Goal: Use online tool/utility: Utilize a website feature to perform a specific function

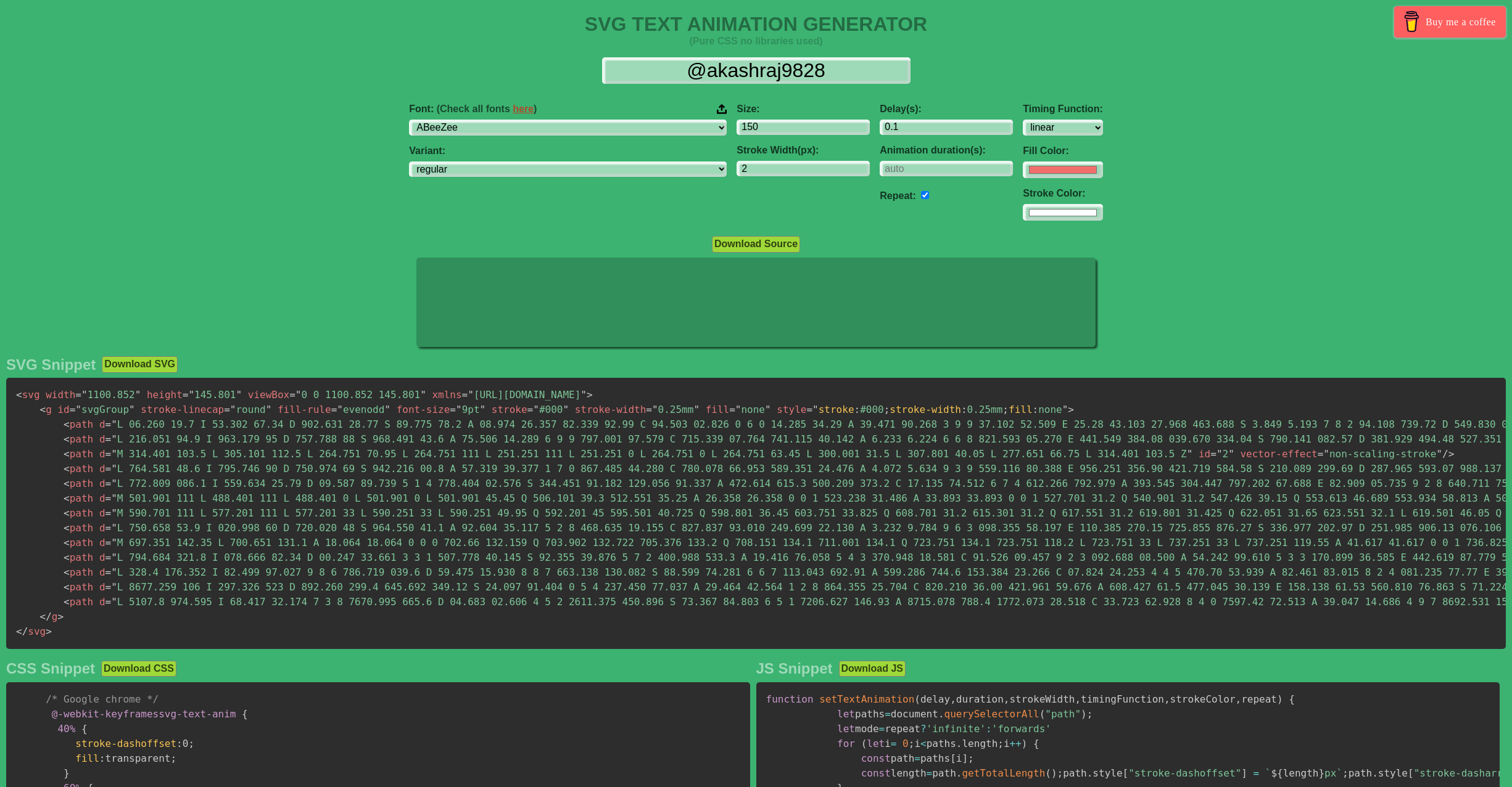
select select "linear"
click at [593, 131] on select "ABeeZee [PERSON_NAME] Display AR One Sans [PERSON_NAME] Libre Aboreto Abril Fat…" at bounding box center [567, 127] width 318 height 17
click at [593, 130] on select "ABeeZee [PERSON_NAME] Display AR One Sans [PERSON_NAME] Libre Aboreto Abril Fat…" at bounding box center [567, 127] width 318 height 17
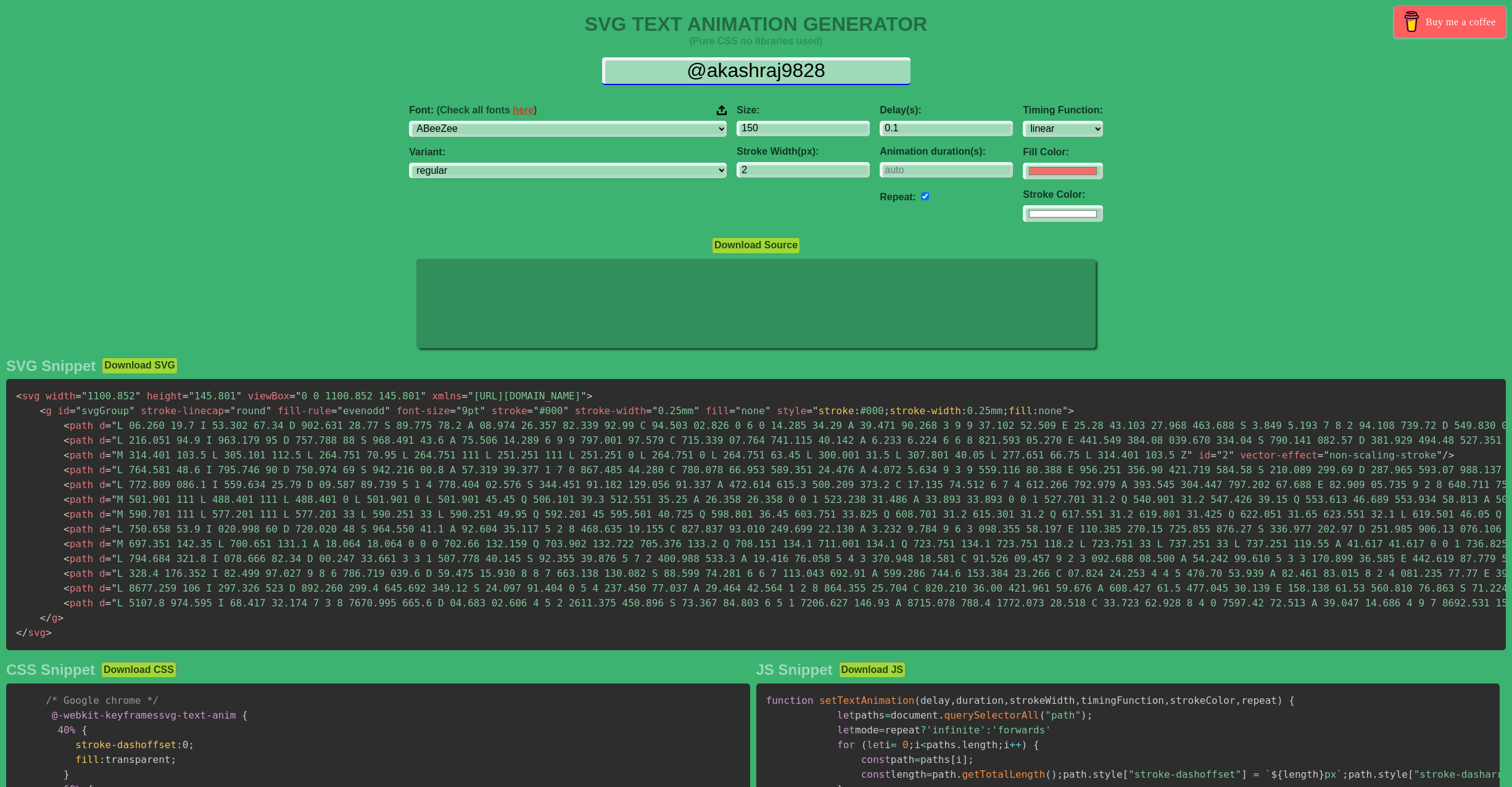
drag, startPoint x: 865, startPoint y: 76, endPoint x: 546, endPoint y: 73, distance: 319.0
click at [549, 74] on div "@akashraj9828" at bounding box center [756, 71] width 1492 height 27
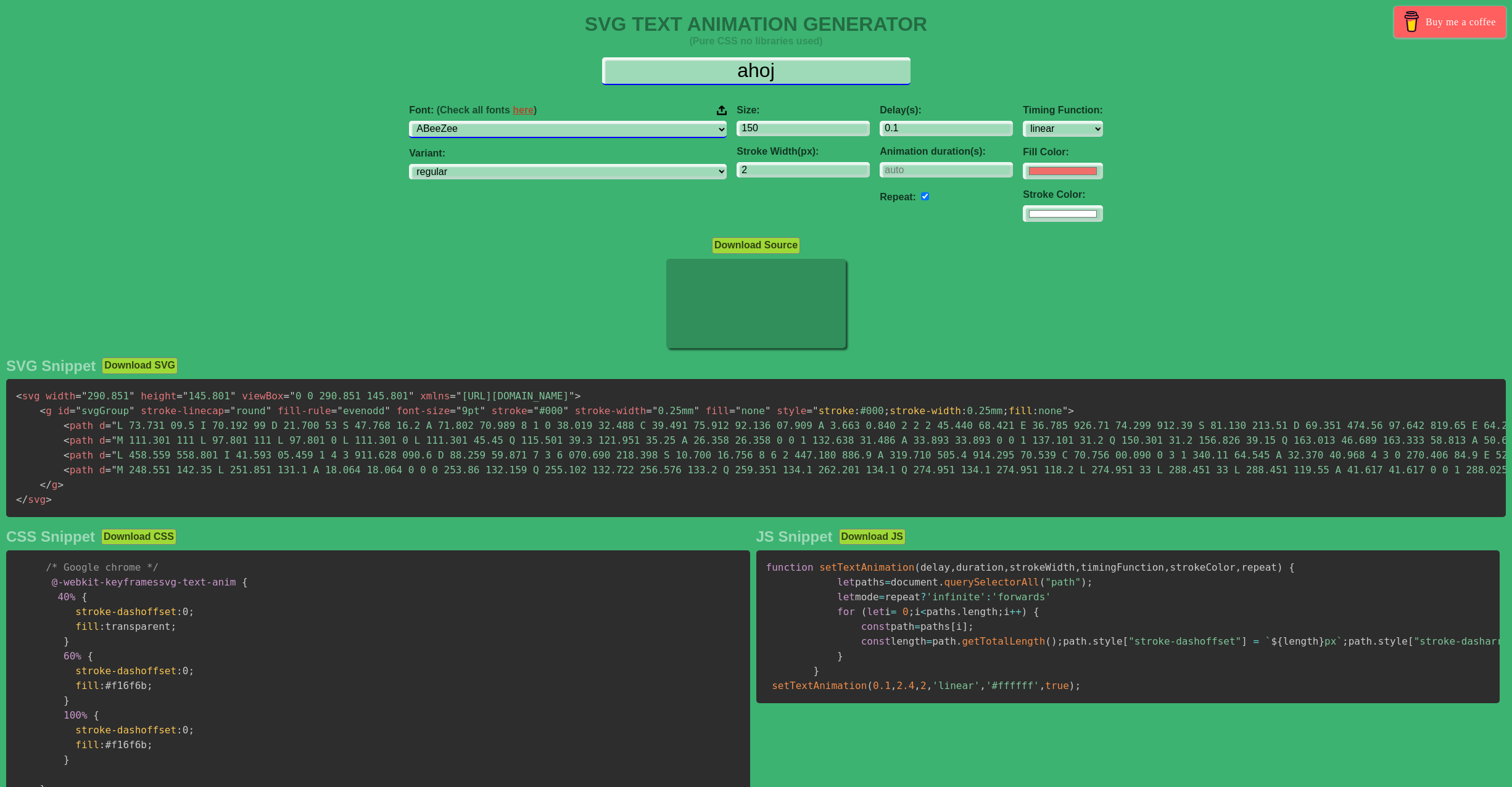
type input "ahoj"
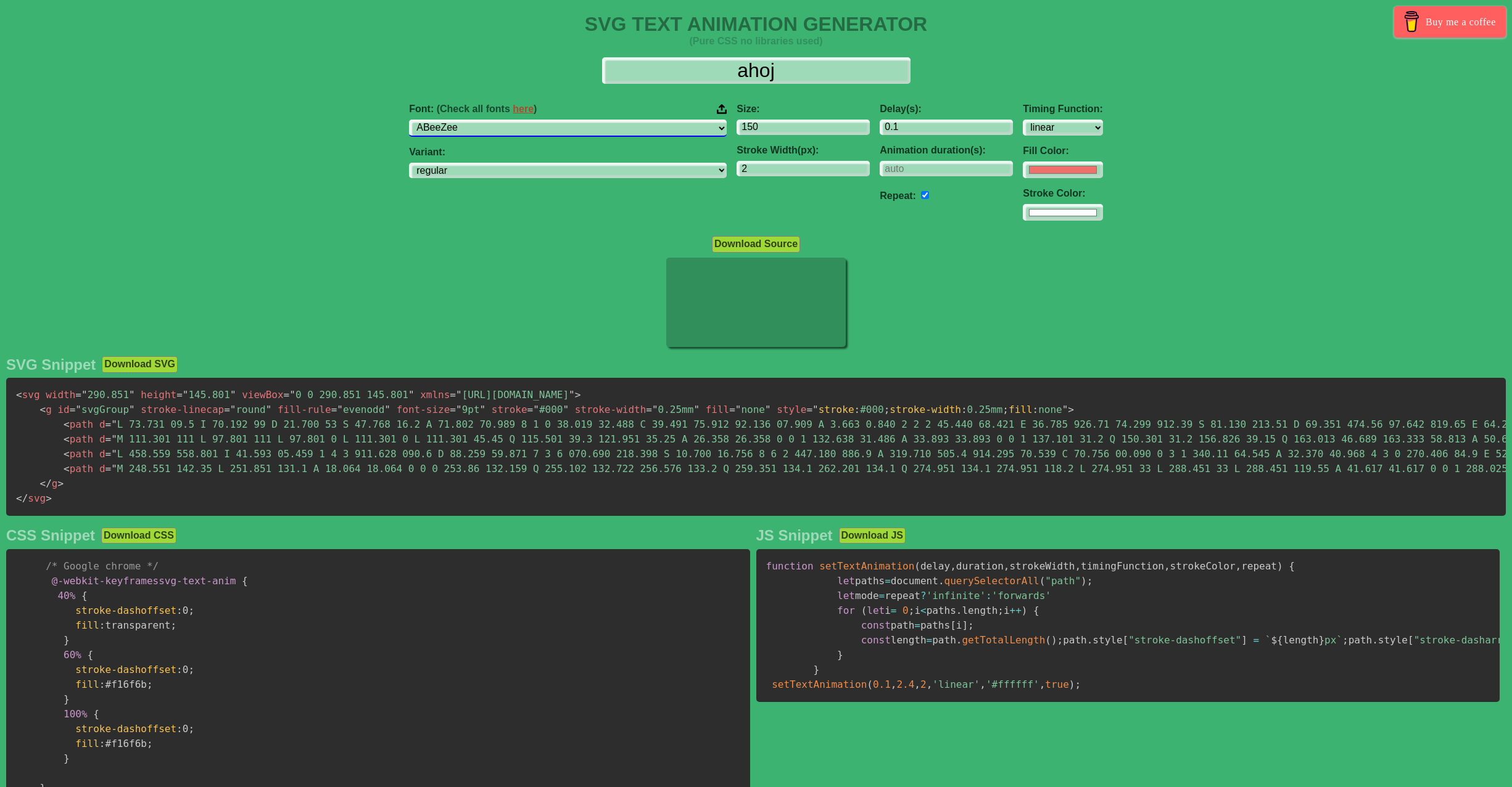
click at [523, 126] on select "ABeeZee [PERSON_NAME] Display AR One Sans [PERSON_NAME] Libre Aboreto Abril Fat…" at bounding box center [567, 127] width 318 height 17
click at [487, 119] on select "ABeeZee [PERSON_NAME] Display AR One Sans [PERSON_NAME] Libre Aboreto Abril Fat…" at bounding box center [567, 127] width 318 height 17
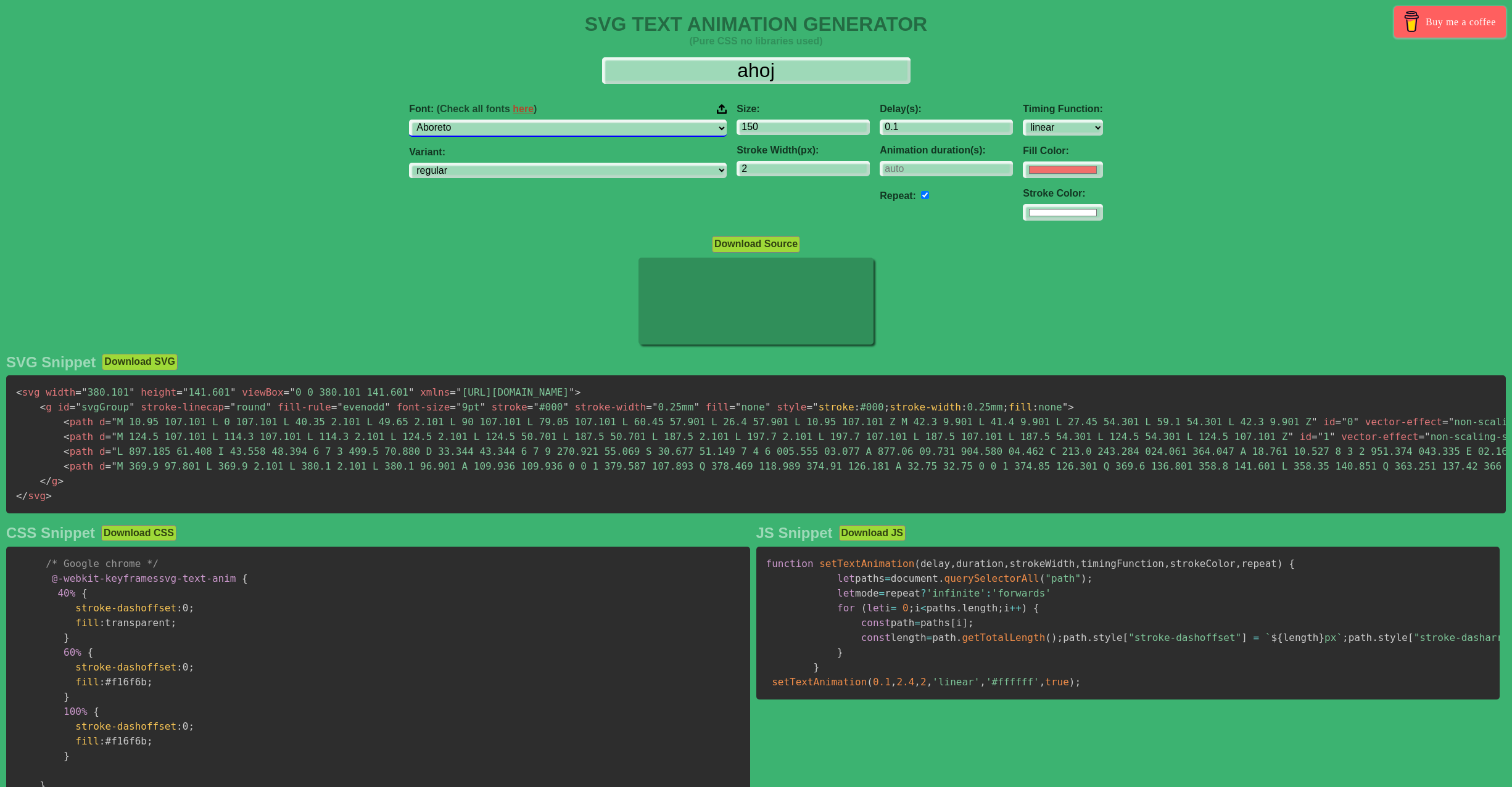
click at [534, 129] on select "ABeeZee [PERSON_NAME] Display AR One Sans [PERSON_NAME] Libre Aboreto Abril Fat…" at bounding box center [567, 127] width 318 height 17
click at [487, 119] on select "ABeeZee [PERSON_NAME] Display AR One Sans [PERSON_NAME] Libre Aboreto Abril Fat…" at bounding box center [567, 127] width 318 height 17
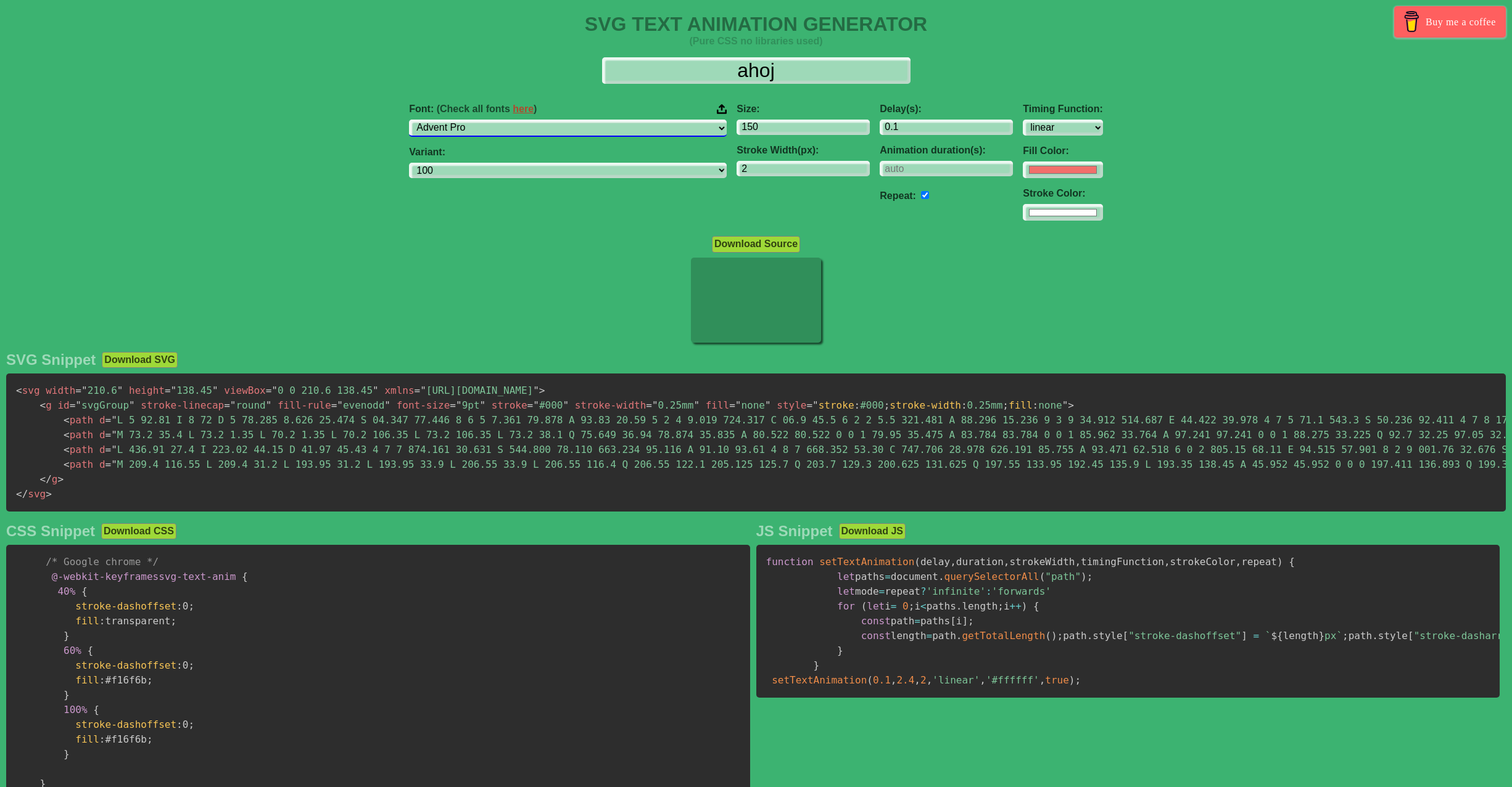
click at [534, 132] on select "ABeeZee [PERSON_NAME] Display AR One Sans [PERSON_NAME] Libre Aboreto Abril Fat…" at bounding box center [567, 127] width 318 height 17
select select "Roboto Mono"
click at [487, 119] on select "ABeeZee [PERSON_NAME] Display AR One Sans [PERSON_NAME] Libre Aboreto Abril Fat…" at bounding box center [567, 127] width 318 height 17
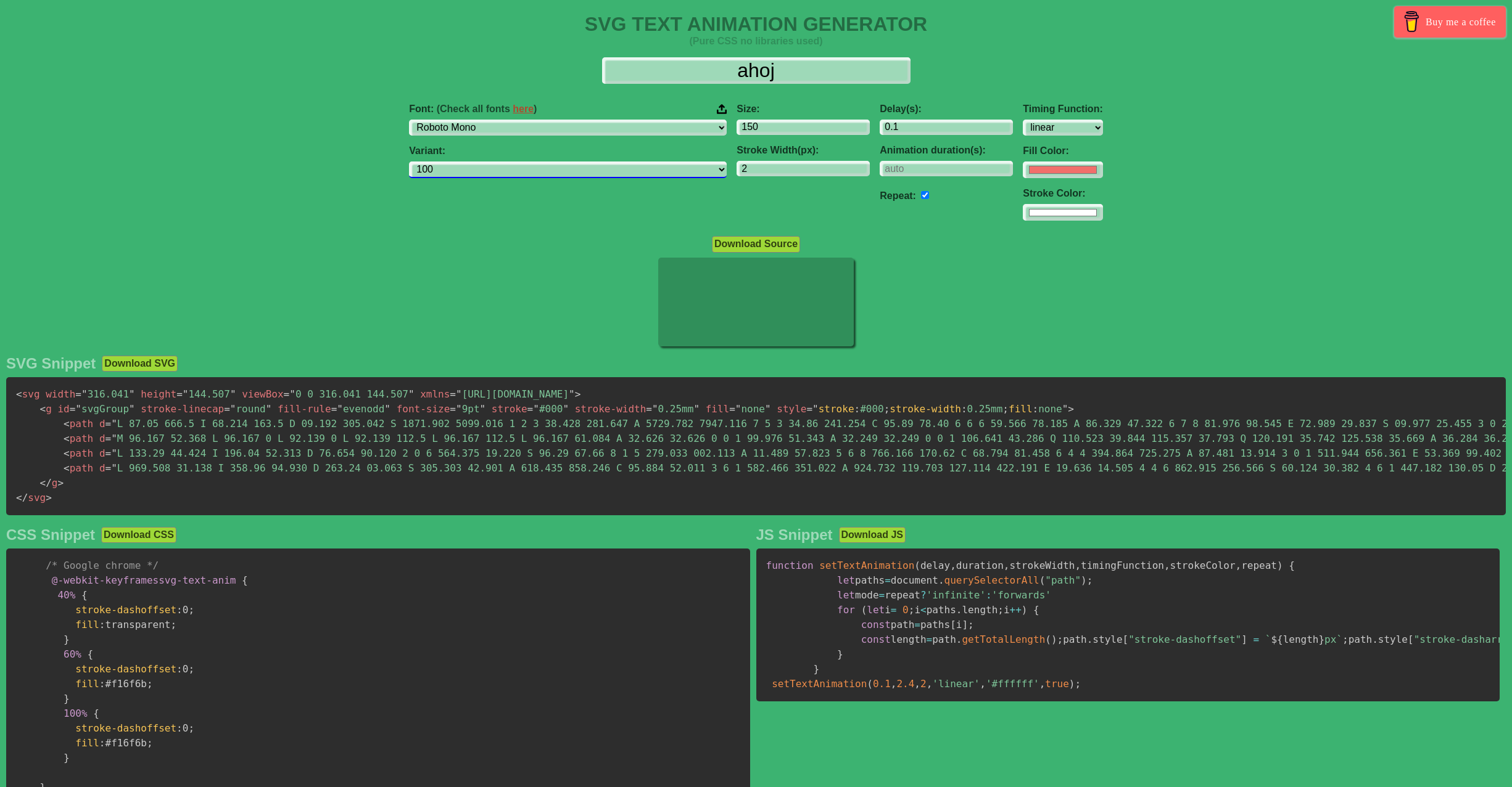
click at [567, 174] on select "100 200 300 regular 500 600 700 100italic 200italic 300italic italic 500italic …" at bounding box center [567, 169] width 318 height 17
select select "600"
click at [487, 161] on select "100 200 300 regular 500 600 700 100italic 200italic 300italic italic 500italic …" at bounding box center [567, 169] width 318 height 17
click at [1023, 166] on input "#f16f6b" at bounding box center [1062, 169] width 79 height 17
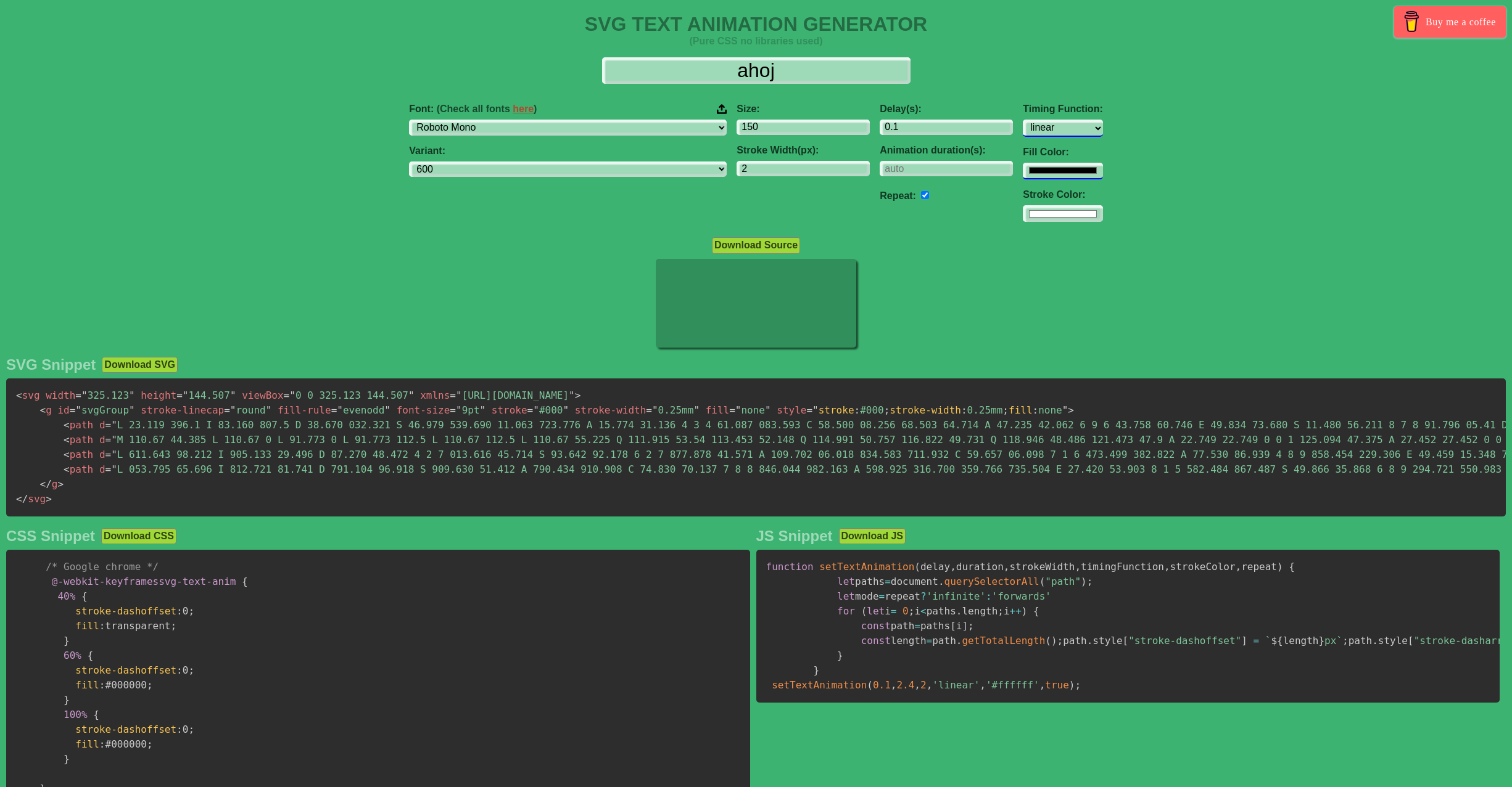
type input "#000000"
click at [1023, 124] on select "ease ease-in ease-out ease-in-out linear step-start step-end" at bounding box center [1062, 127] width 79 height 17
select select "ease"
click at [1023, 119] on select "ease ease-in ease-out ease-in-out linear step-start step-end" at bounding box center [1062, 127] width 79 height 17
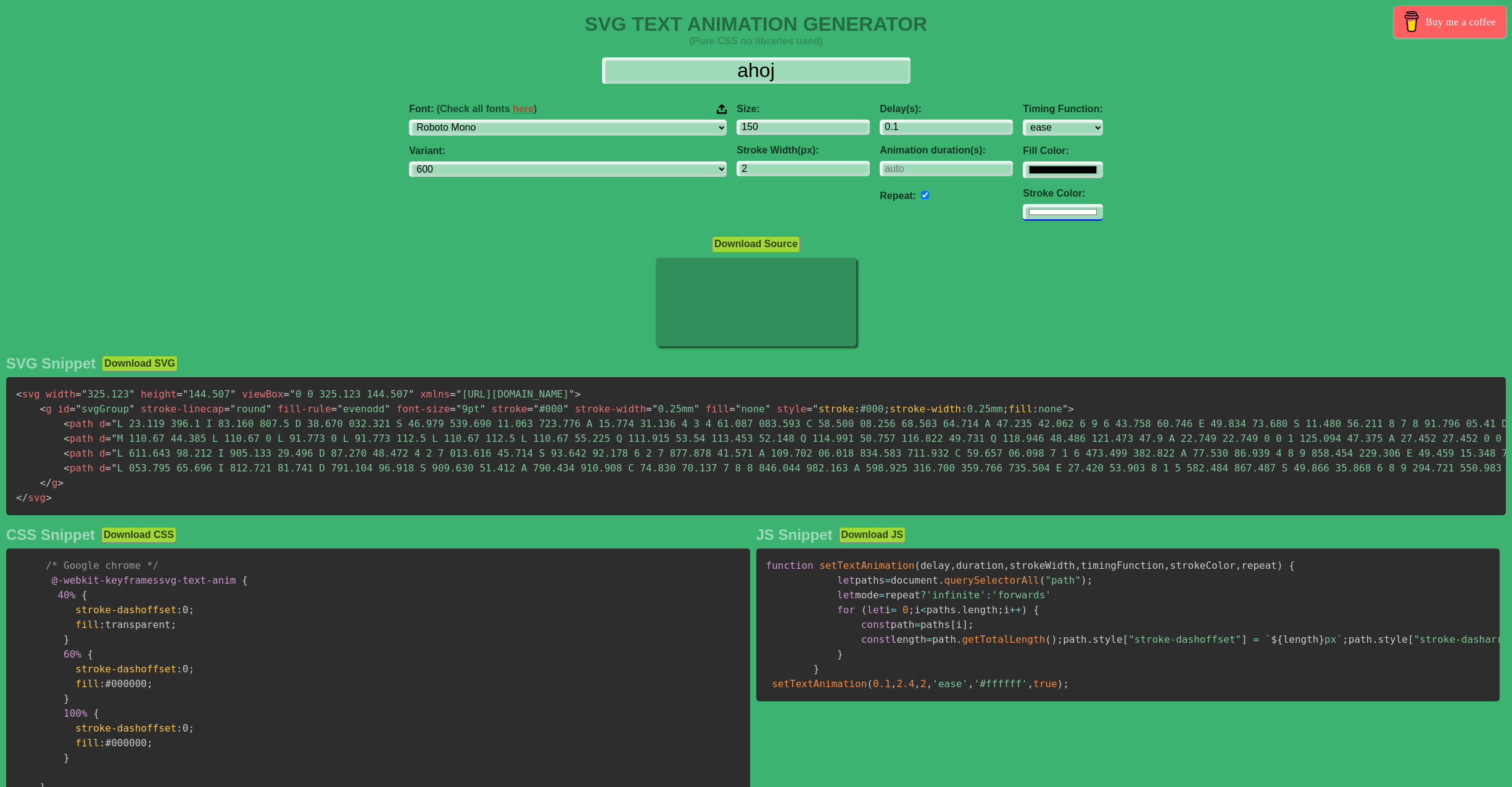
click at [1023, 214] on input "#ffffff" at bounding box center [1062, 212] width 79 height 17
type input "#000000"
click at [898, 305] on div at bounding box center [756, 304] width 1512 height 92
click at [921, 195] on input "checkbox" at bounding box center [925, 196] width 8 height 8
checkbox input "false"
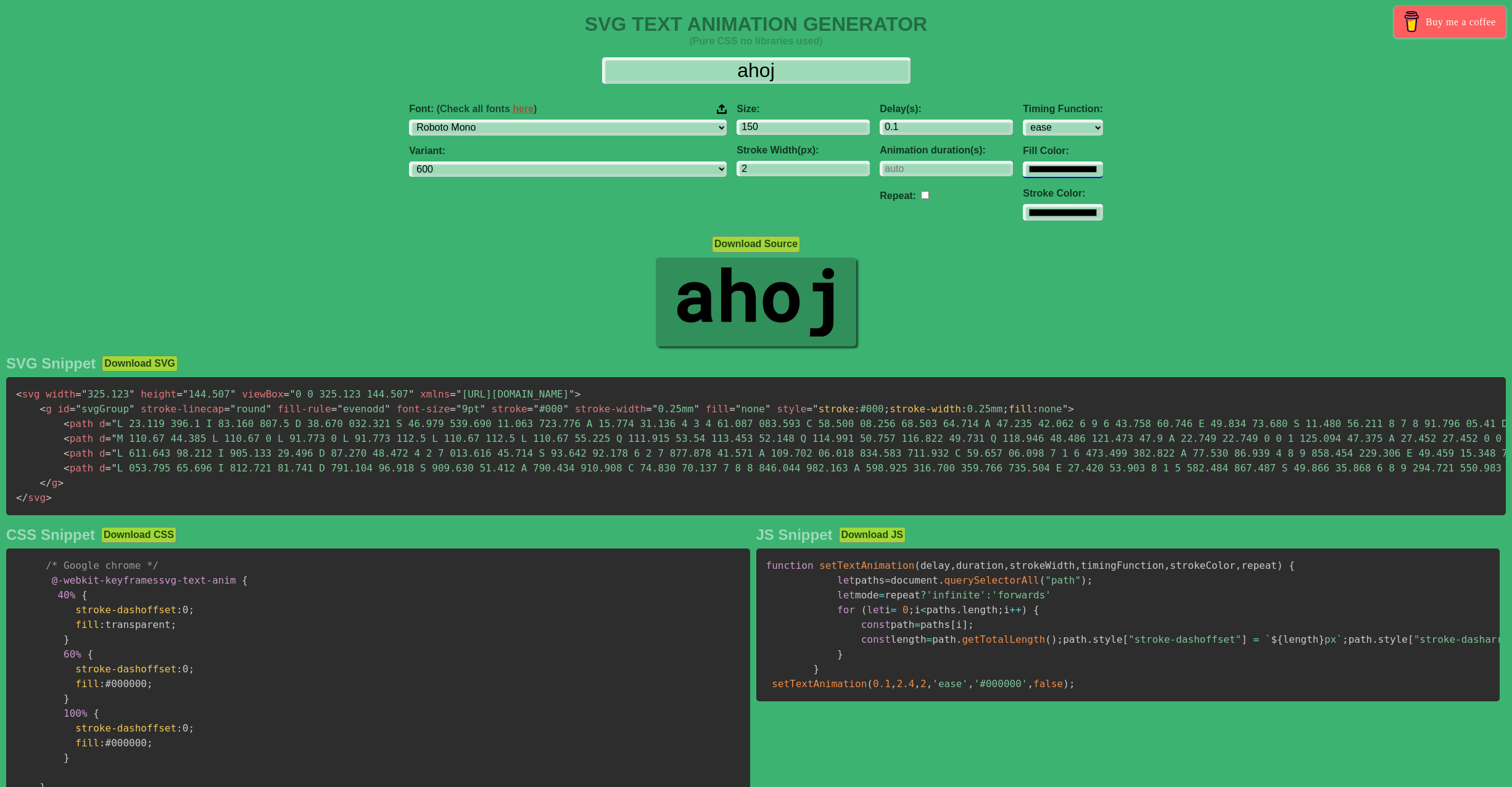
click at [1023, 168] on input "#000000" at bounding box center [1062, 169] width 79 height 17
click at [1023, 119] on div "Timing Function: ease ease-in ease-out ease-in-out linear step-start step-end" at bounding box center [1062, 119] width 79 height 32
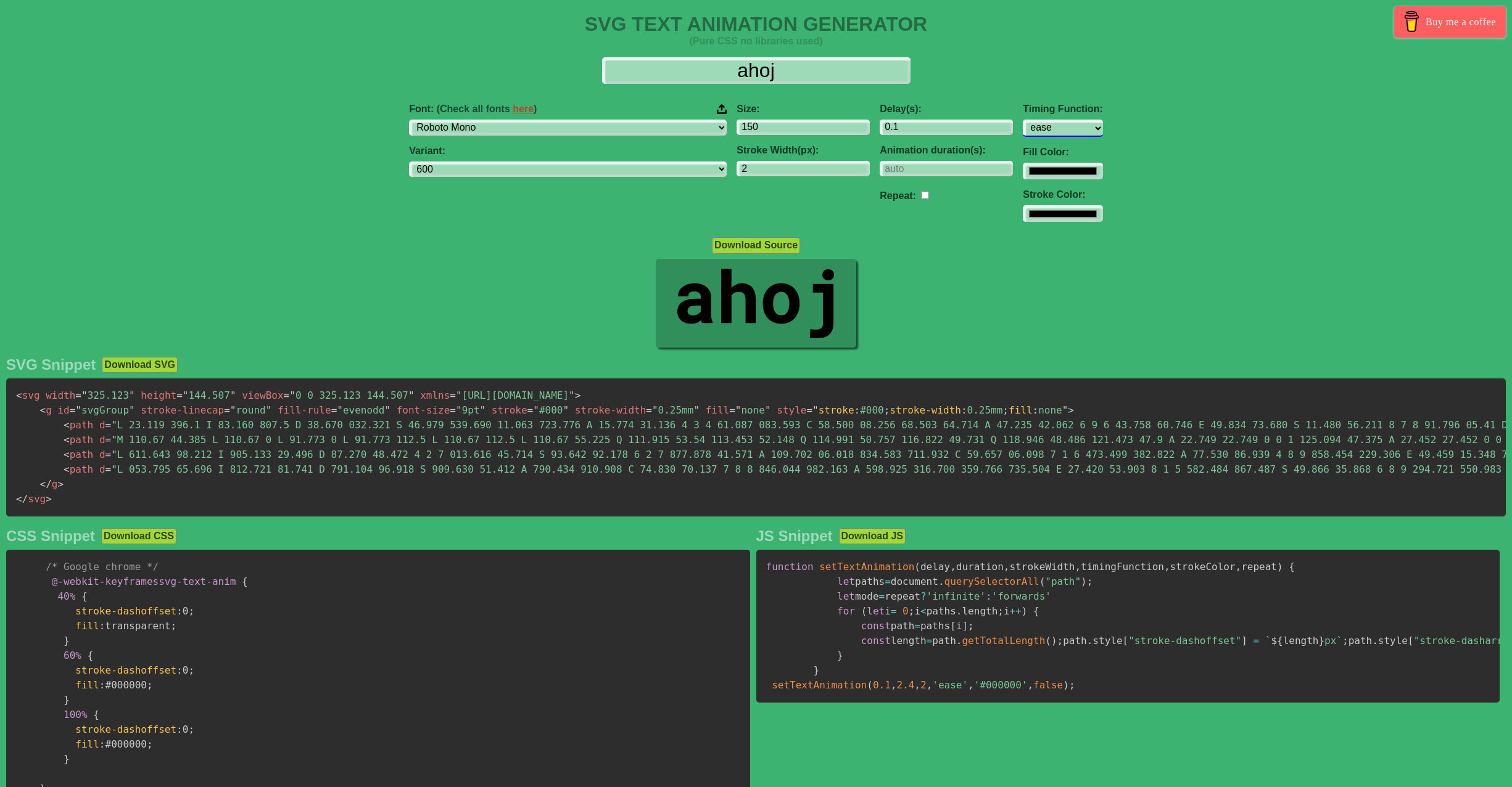
click at [1023, 129] on select "ease ease-in ease-out ease-in-out linear step-start step-end" at bounding box center [1062, 127] width 79 height 17
select select "step-end"
click at [1023, 119] on select "ease ease-in ease-out ease-in-out linear step-start step-end" at bounding box center [1062, 127] width 79 height 17
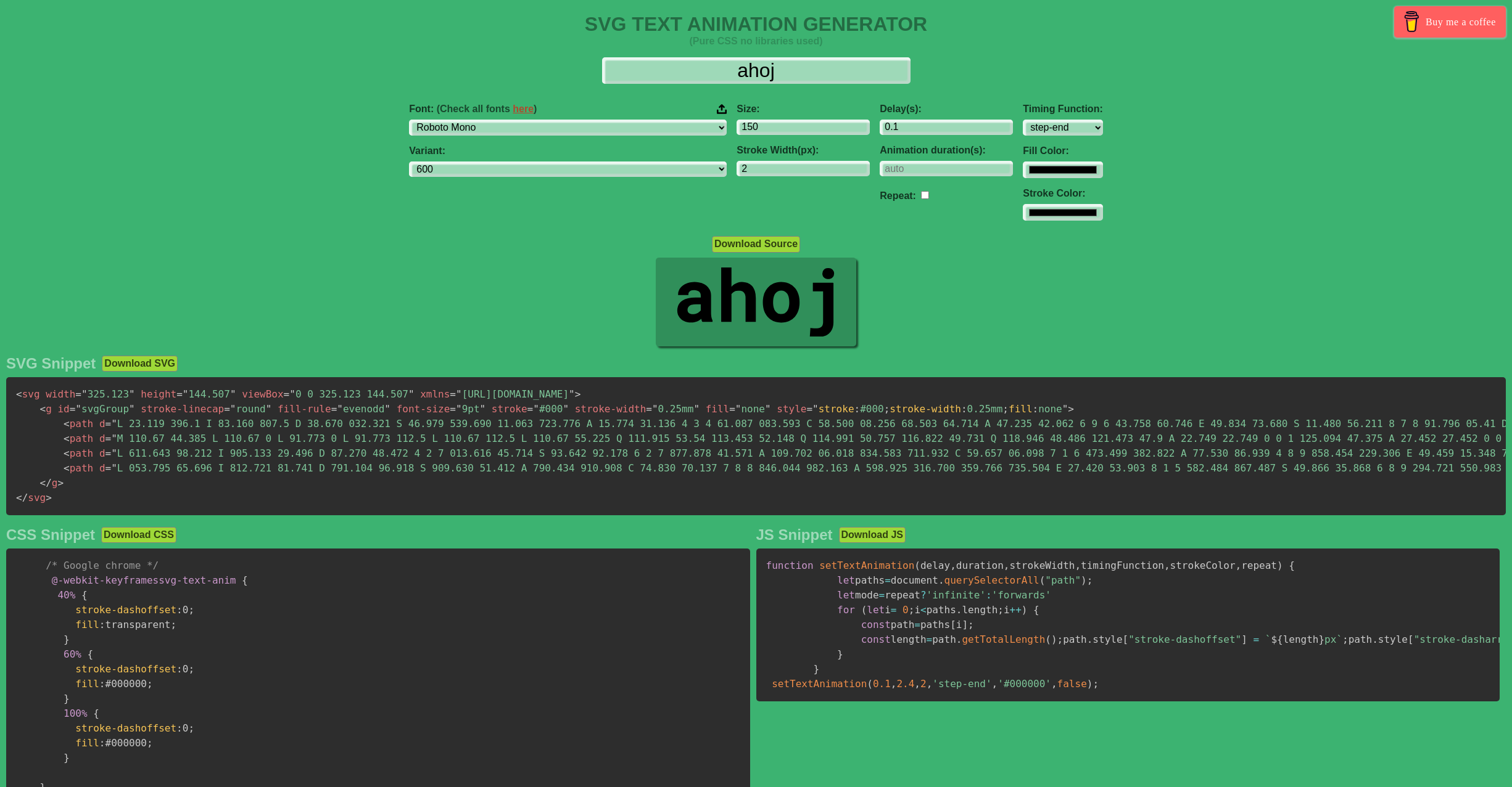
click at [921, 197] on input "checkbox" at bounding box center [925, 196] width 8 height 8
checkbox input "true"
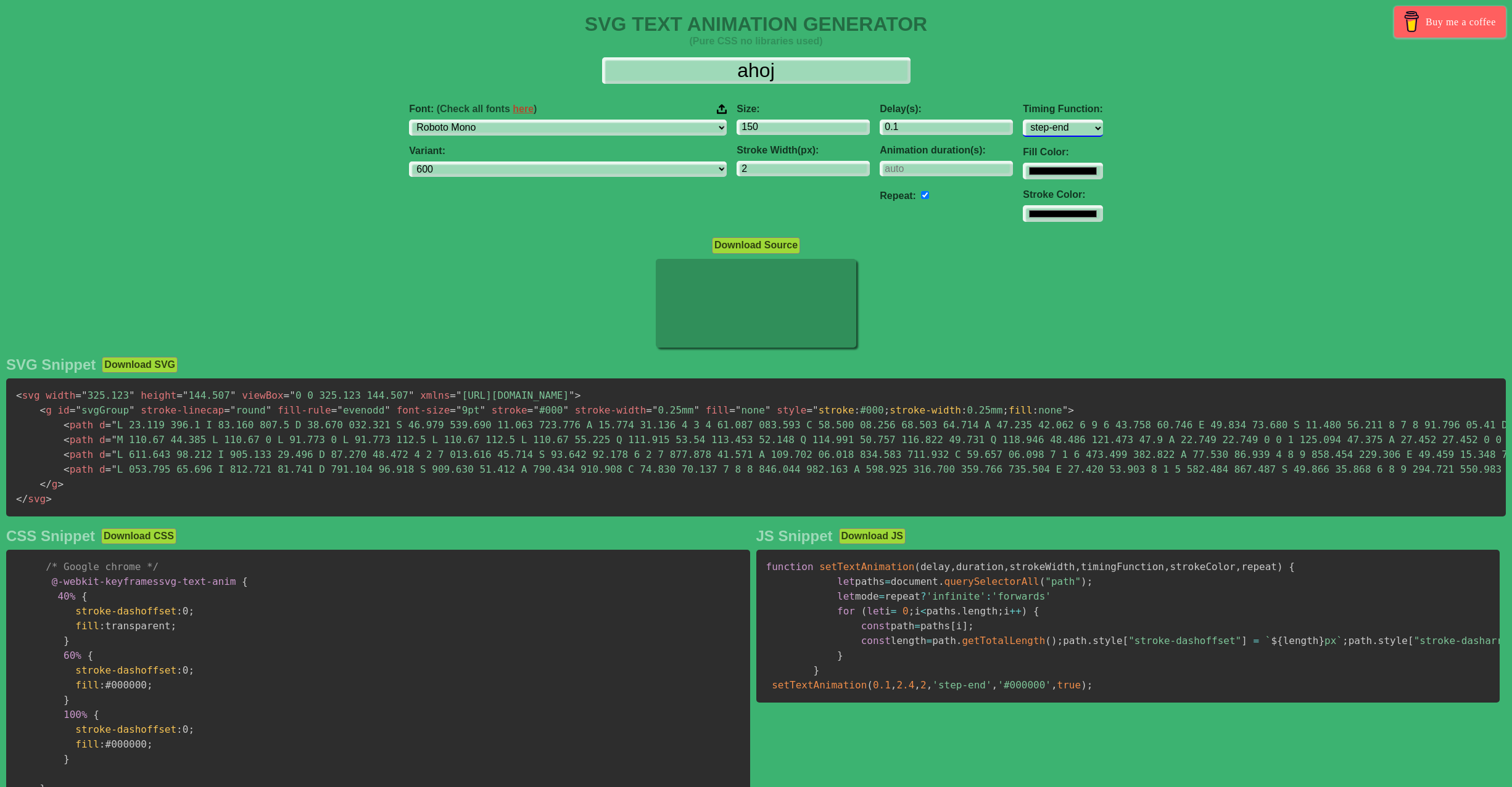
click at [1023, 122] on select "ease ease-in ease-out ease-in-out linear step-start step-end" at bounding box center [1062, 127] width 79 height 17
click at [1023, 119] on select "ease ease-in ease-out ease-in-out linear step-start step-end" at bounding box center [1062, 127] width 79 height 17
click at [1023, 128] on select "ease ease-in ease-out ease-in-out linear step-start step-end" at bounding box center [1062, 127] width 79 height 17
click at [1023, 119] on select "ease ease-in ease-out ease-in-out linear step-start step-end" at bounding box center [1062, 127] width 79 height 17
click at [1023, 128] on select "ease ease-in ease-out ease-in-out linear step-start step-end" at bounding box center [1062, 127] width 79 height 17
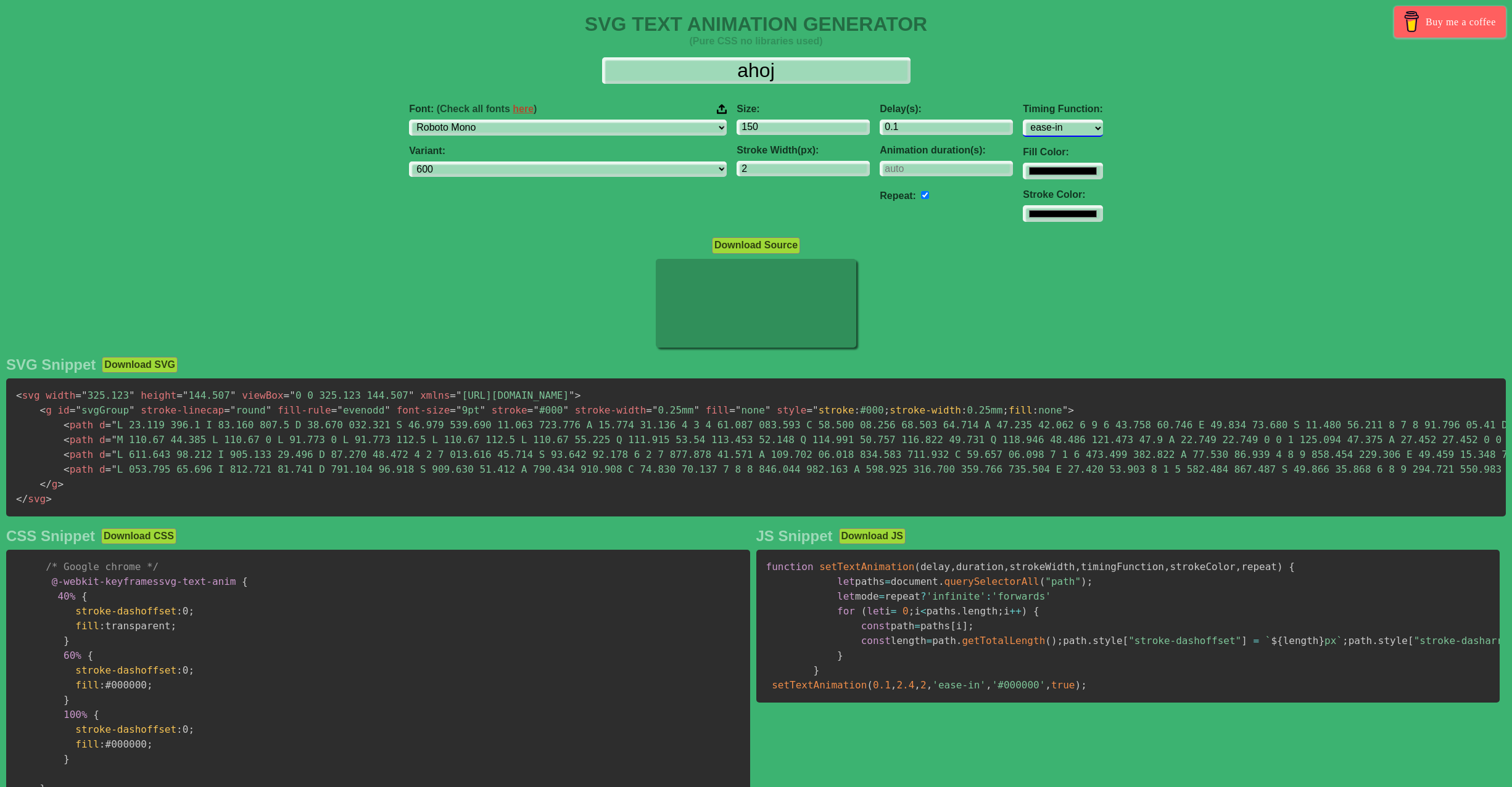
select select "linear"
click at [1023, 119] on select "ease ease-in ease-out ease-in-out linear step-start step-end" at bounding box center [1062, 127] width 79 height 17
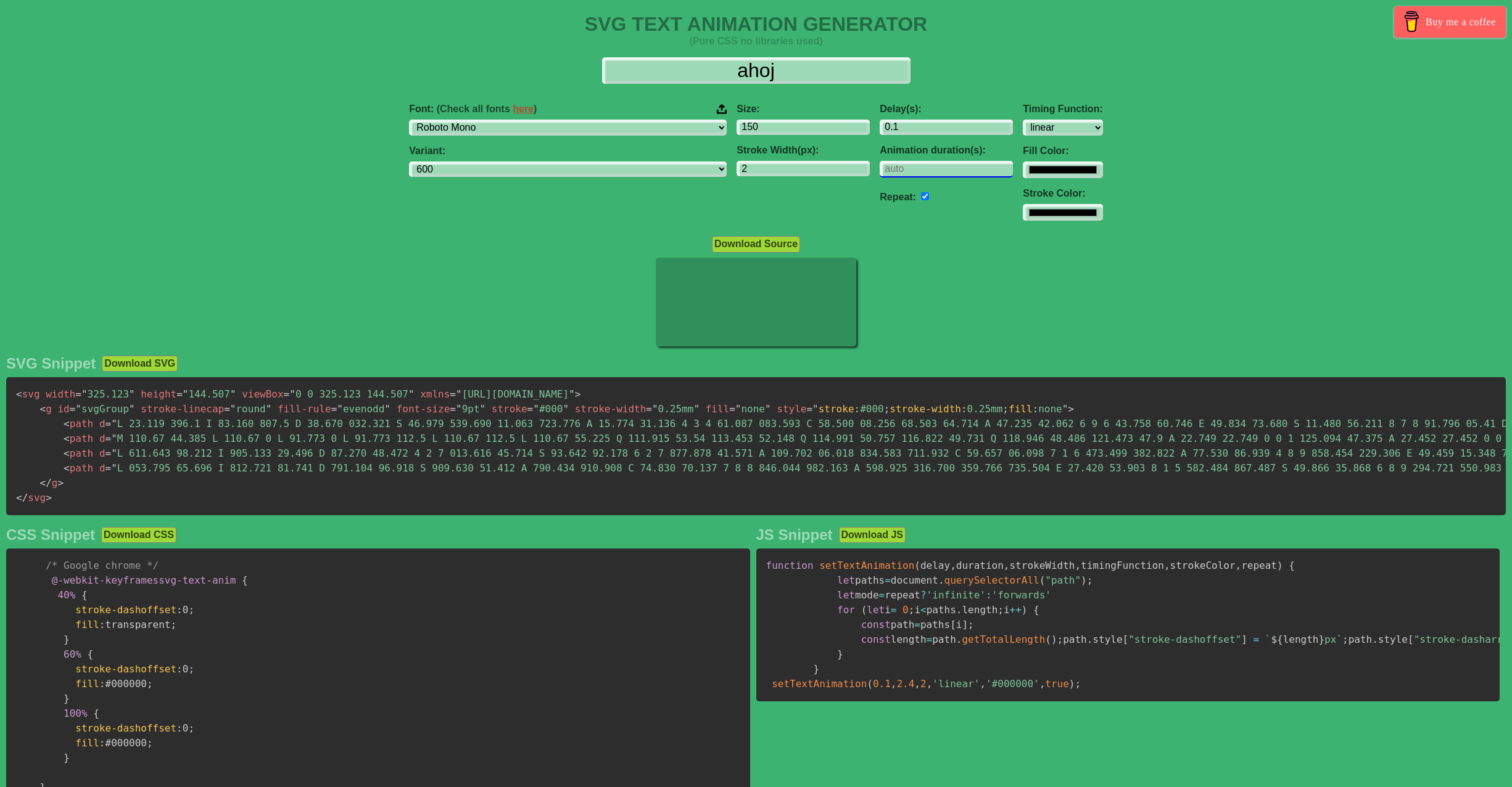
click at [879, 164] on input "number" at bounding box center [946, 169] width 133 height 17
click at [920, 166] on input "number" at bounding box center [946, 169] width 133 height 17
click at [926, 171] on input "-1" at bounding box center [946, 169] width 133 height 17
click at [926, 171] on input "-2" at bounding box center [946, 169] width 133 height 17
click at [928, 165] on input "-1" at bounding box center [946, 169] width 133 height 17
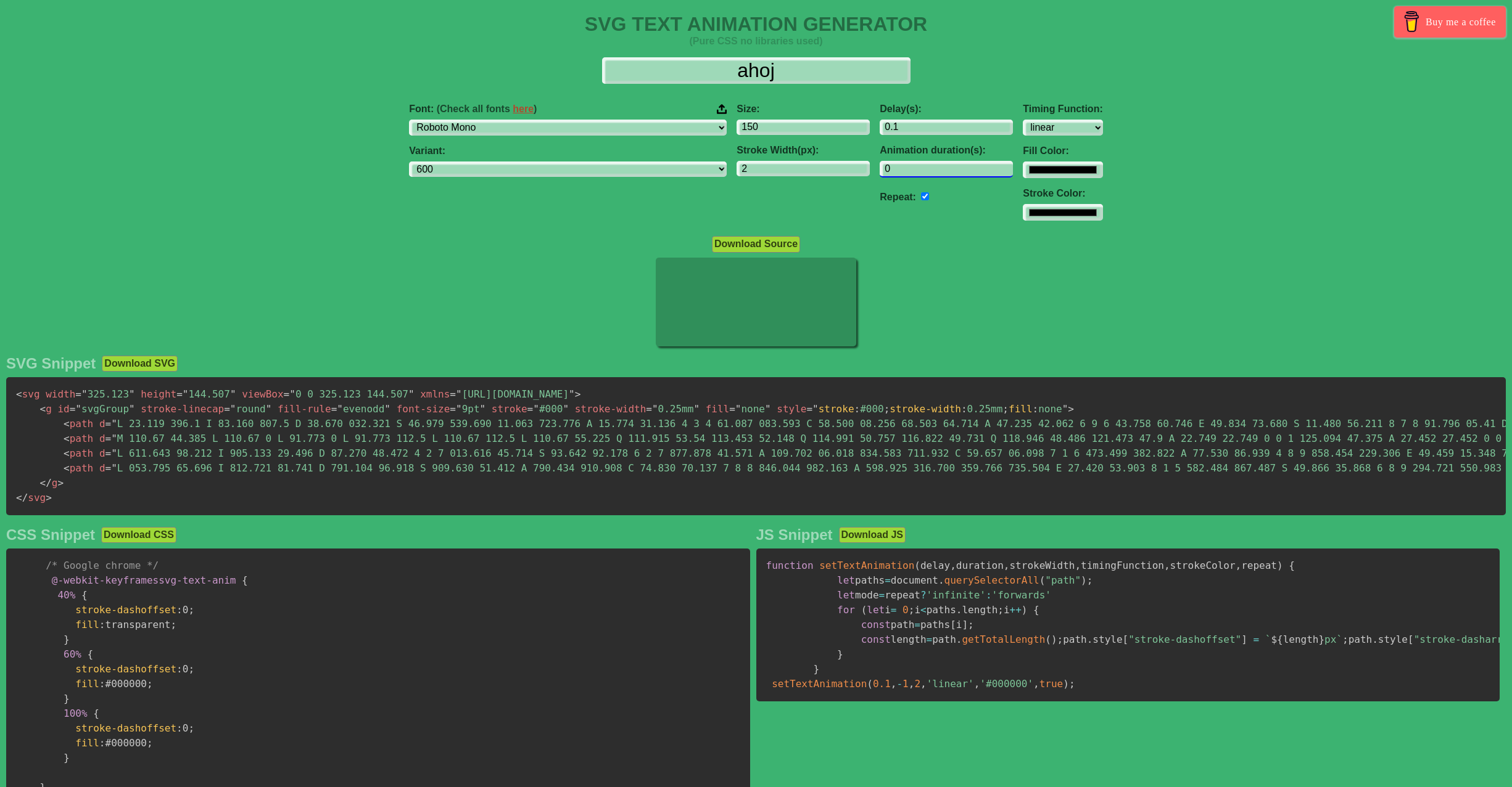
click at [928, 166] on input "0" at bounding box center [946, 169] width 133 height 17
click at [928, 166] on input "1" at bounding box center [946, 169] width 133 height 17
click at [928, 166] on input "2" at bounding box center [946, 169] width 133 height 17
click at [928, 167] on input "3" at bounding box center [946, 169] width 133 height 17
click at [928, 168] on input "4" at bounding box center [946, 169] width 133 height 17
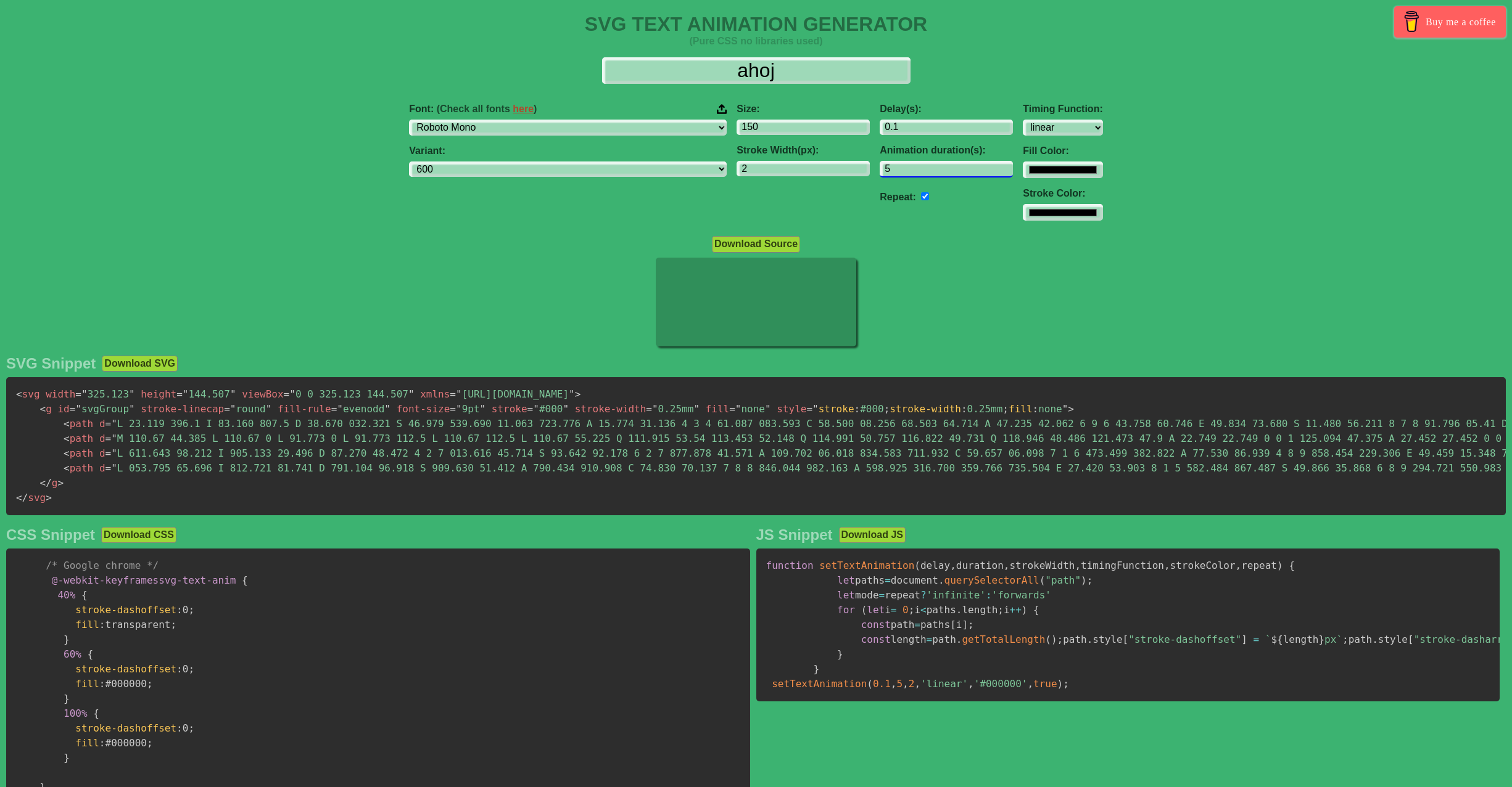
type input "5"
click at [928, 169] on input "5" at bounding box center [946, 169] width 133 height 17
